Goal: Task Accomplishment & Management: Manage account settings

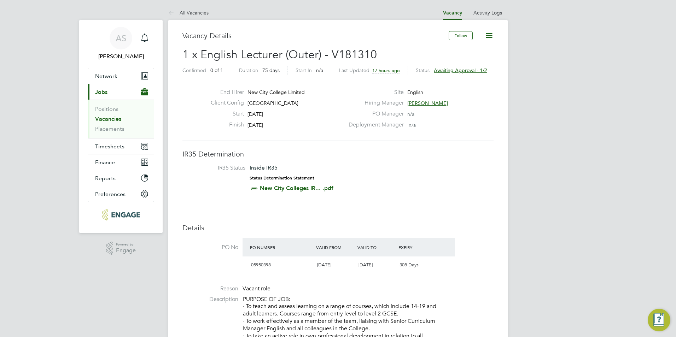
click at [458, 68] on span "Awaiting approval - 1/2" at bounding box center [460, 70] width 53 height 6
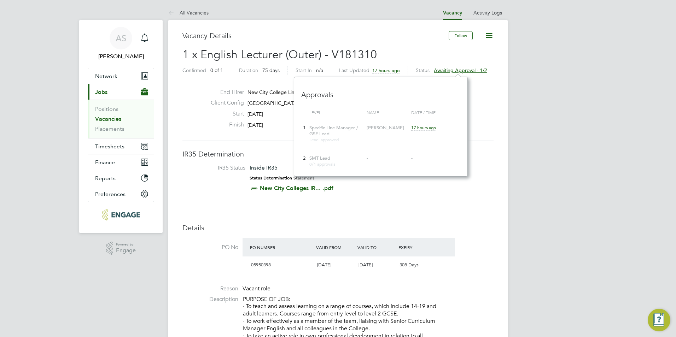
scroll to position [100, 174]
click at [180, 11] on link "All Vacancies" at bounding box center [188, 13] width 40 height 6
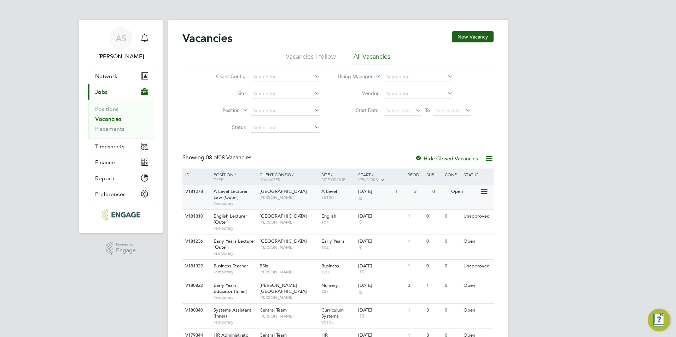
scroll to position [35, 0]
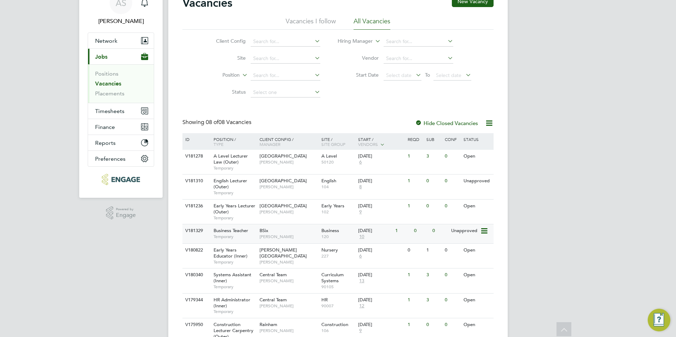
click at [335, 239] on span "120" at bounding box center [338, 237] width 34 height 6
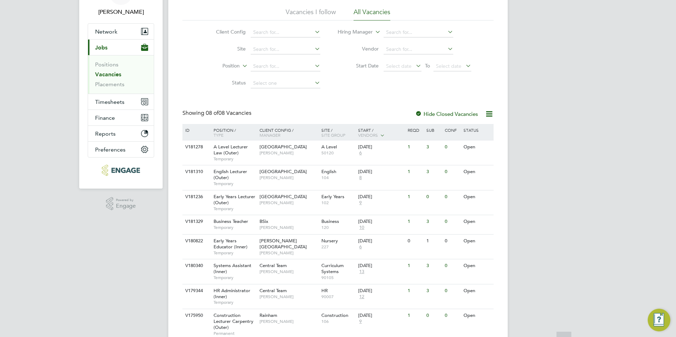
scroll to position [73, 0]
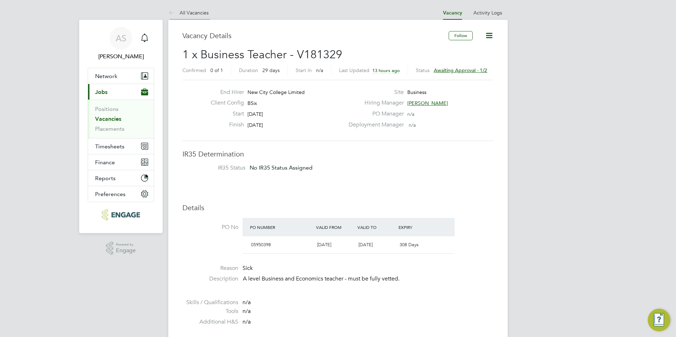
click at [203, 17] on li "All Vacancies" at bounding box center [188, 13] width 40 height 14
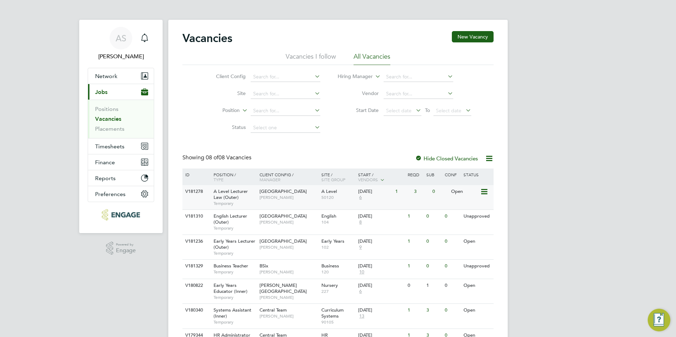
click at [279, 200] on span "[PERSON_NAME]" at bounding box center [289, 198] width 58 height 6
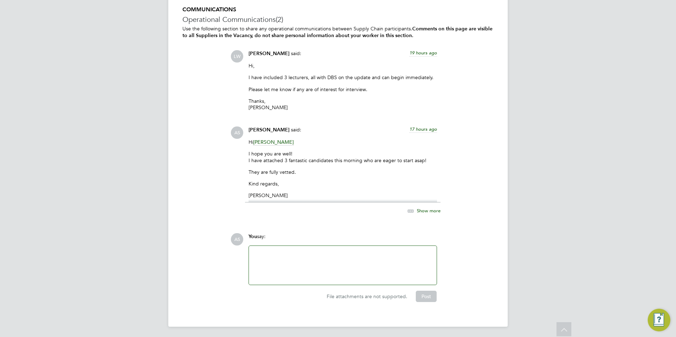
click at [432, 211] on span "Show more" at bounding box center [429, 211] width 24 height 6
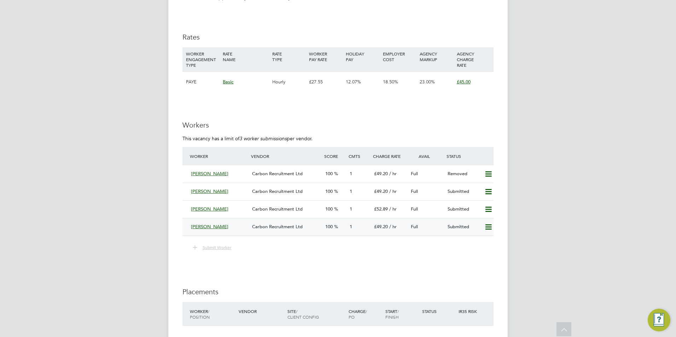
click at [245, 226] on div "[PERSON_NAME]" at bounding box center [218, 227] width 61 height 12
